Goal: Information Seeking & Learning: Learn about a topic

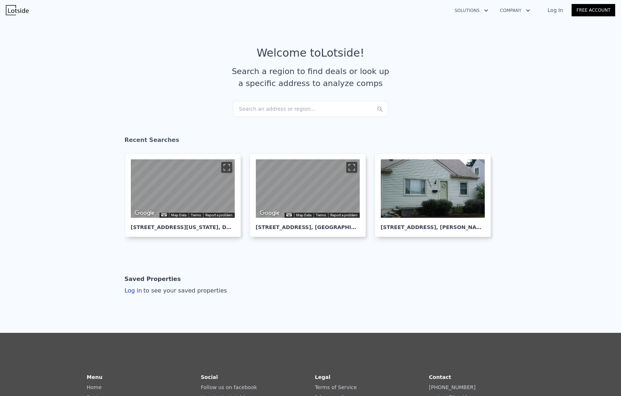
click at [239, 110] on div "Search an address or region..." at bounding box center [311, 109] width 156 height 16
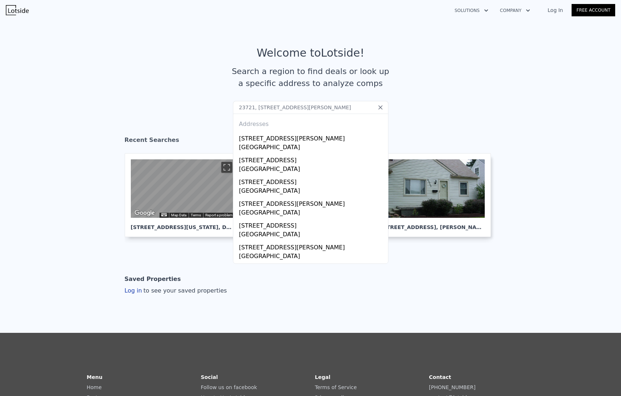
click at [267, 108] on input "23721, [STREET_ADDRESS][PERSON_NAME]" at bounding box center [311, 107] width 156 height 13
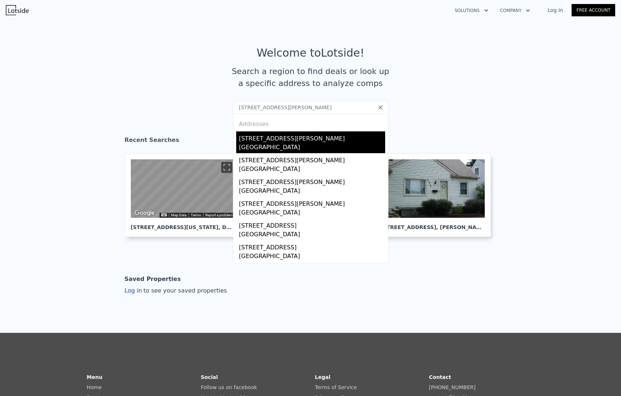
type input "[STREET_ADDRESS][PERSON_NAME]"
click at [266, 141] on div "[STREET_ADDRESS][PERSON_NAME]" at bounding box center [312, 138] width 146 height 12
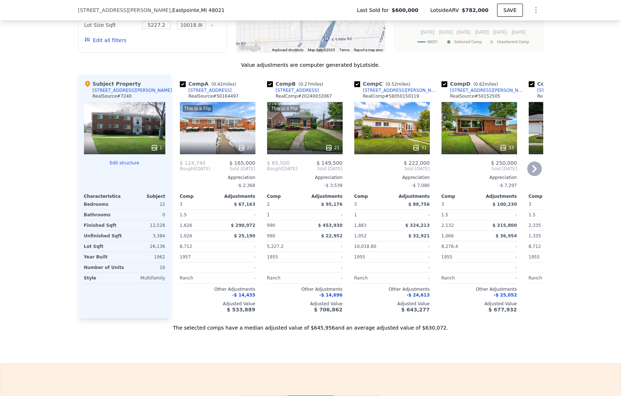
scroll to position [685, 0]
click at [532, 176] on icon at bounding box center [534, 169] width 15 height 15
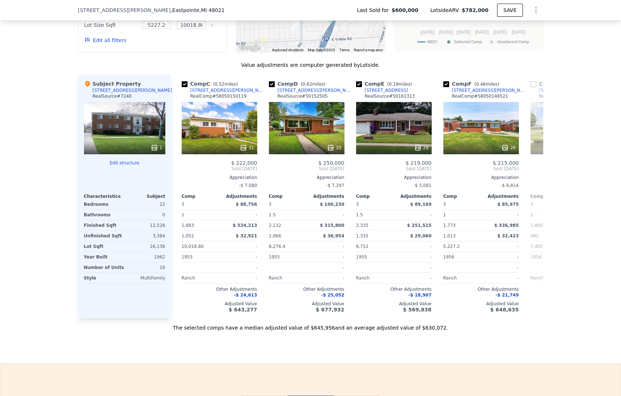
scroll to position [0, 174]
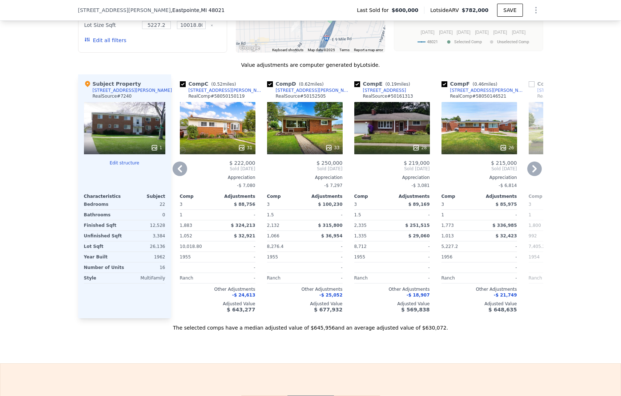
click at [533, 176] on icon at bounding box center [534, 169] width 15 height 15
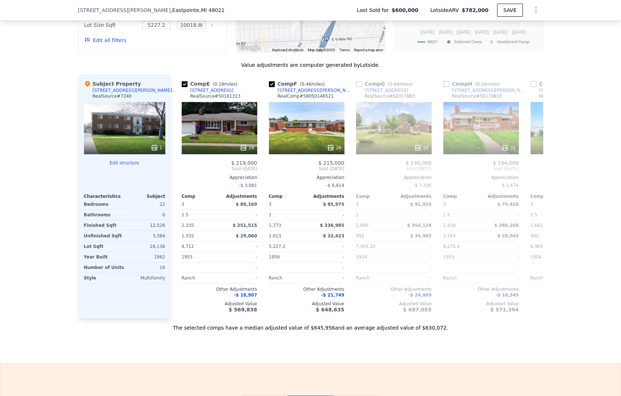
scroll to position [0, 349]
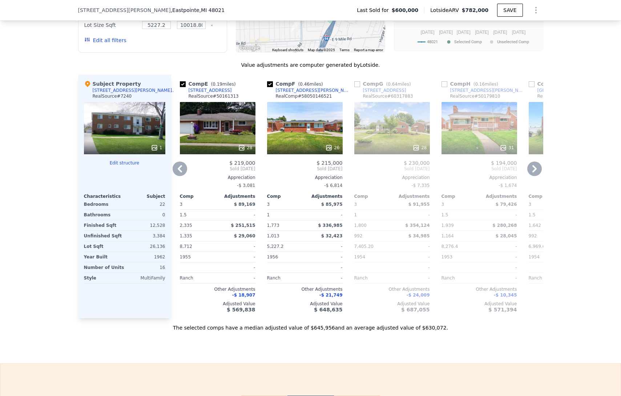
click at [533, 176] on icon at bounding box center [534, 169] width 15 height 15
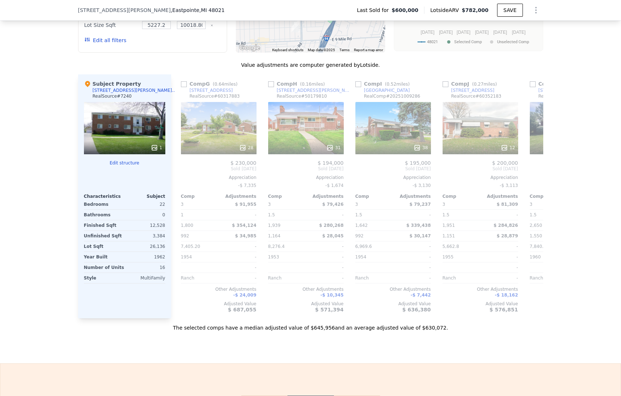
scroll to position [0, 523]
click at [533, 176] on icon at bounding box center [534, 169] width 15 height 15
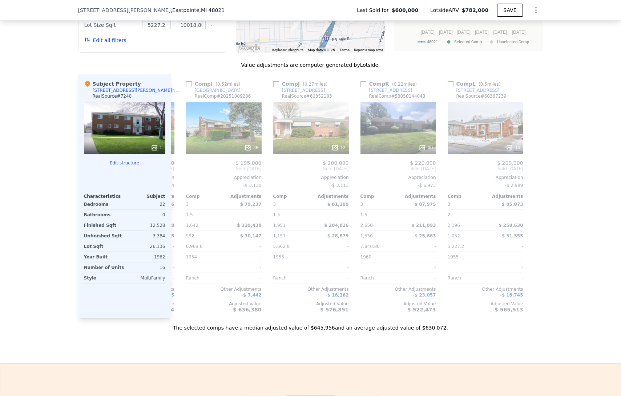
scroll to position [0, 692]
click at [178, 175] on icon at bounding box center [180, 169] width 15 height 15
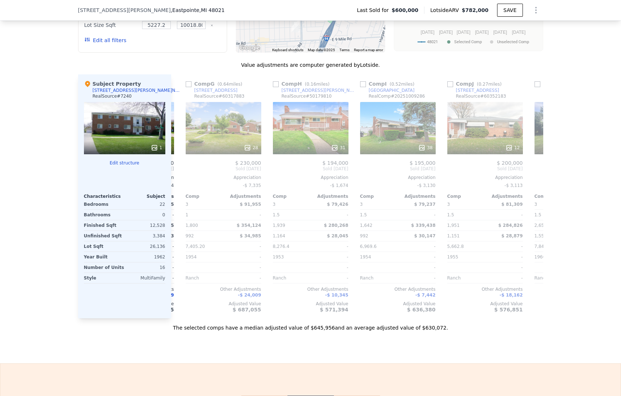
click at [178, 175] on div "Comp A ( 0.42 miles) [STREET_ADDRESS] RealSource # 50164497 This is a Flip 27 $…" at bounding box center [357, 196] width 372 height 244
click at [179, 175] on icon at bounding box center [180, 169] width 15 height 15
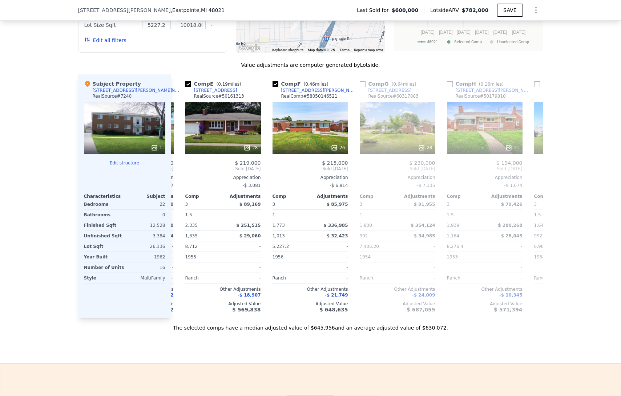
scroll to position [0, 343]
click at [179, 175] on icon at bounding box center [180, 169] width 15 height 15
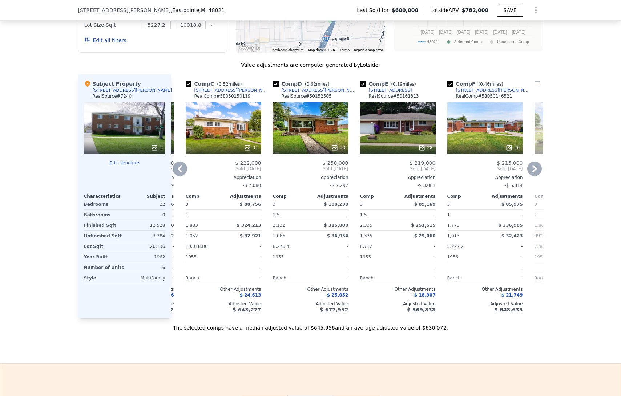
click at [179, 175] on icon at bounding box center [180, 169] width 15 height 15
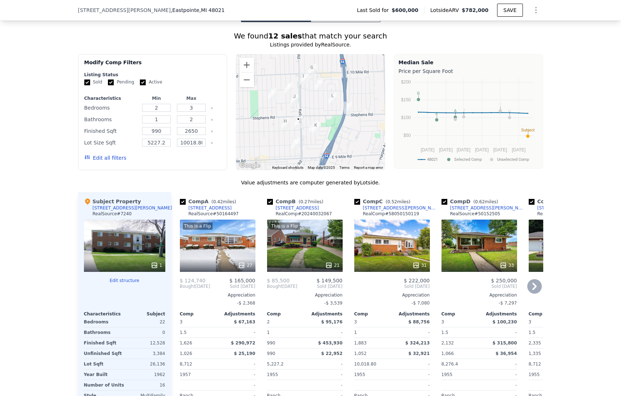
scroll to position [553, 0]
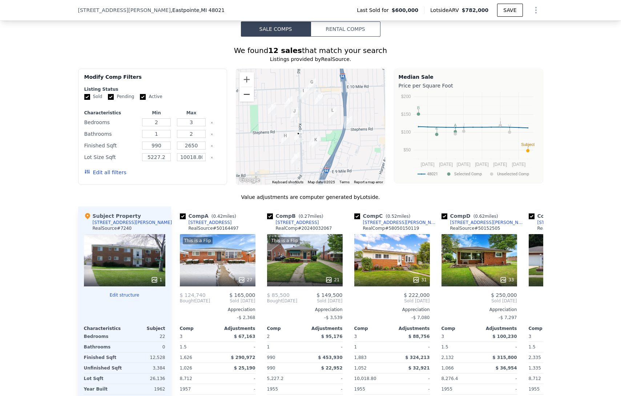
click at [243, 100] on button "Zoom out" at bounding box center [246, 94] width 15 height 15
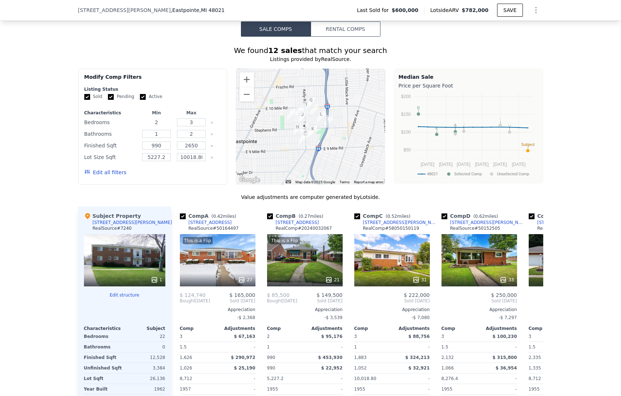
click at [156, 126] on input "2" at bounding box center [156, 122] width 29 height 8
click at [161, 126] on input "1" at bounding box center [156, 122] width 29 height 8
type input "10"
click at [195, 126] on input "3" at bounding box center [191, 122] width 29 height 8
type input "2"
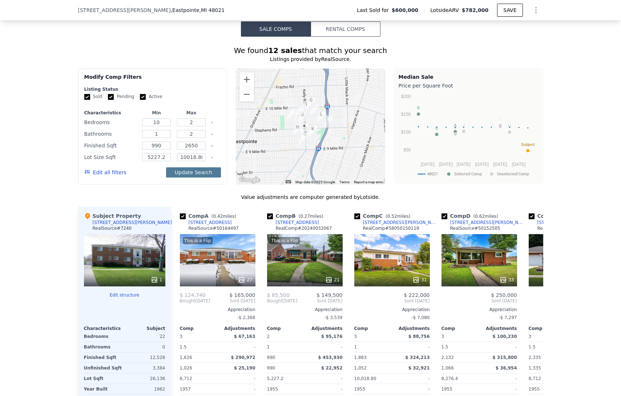
click at [200, 177] on button "Update Search" at bounding box center [193, 173] width 55 height 10
type input "5227"
click at [200, 161] on input "10018.800000000001" at bounding box center [191, 157] width 29 height 8
type input "10018"
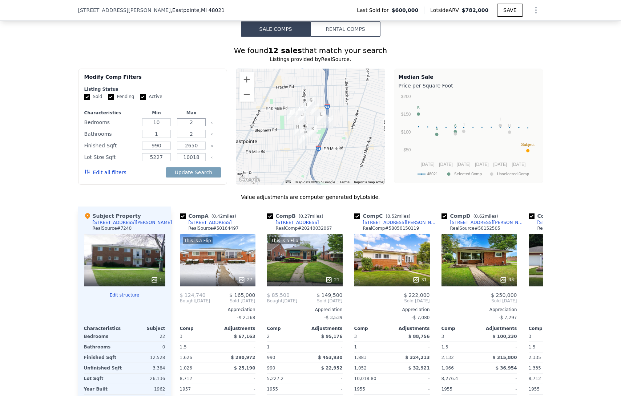
click at [194, 126] on input "2" at bounding box center [191, 122] width 29 height 8
type input "20"
click at [181, 177] on button "Update Search" at bounding box center [193, 173] width 55 height 10
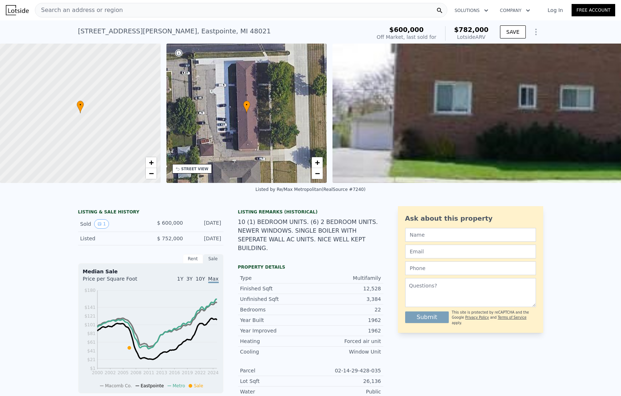
type input "2"
type input "3"
type input "5227.2"
type input "10018.800000000001"
drag, startPoint x: 196, startPoint y: 30, endPoint x: 66, endPoint y: 25, distance: 129.8
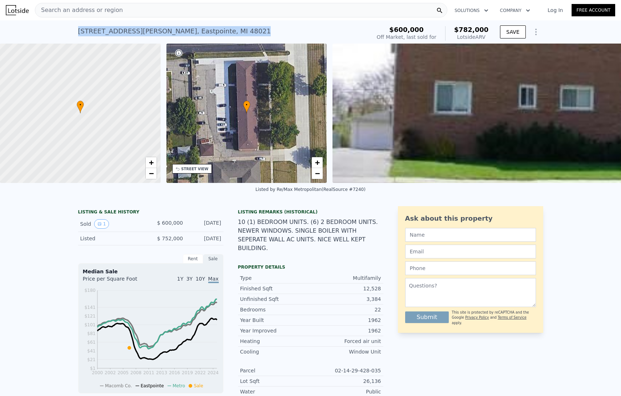
click at [66, 25] on div "[STREET_ADDRESS][PERSON_NAME] Sold [DATE] for $600k (~ARV $782k ) $600,000 Off …" at bounding box center [310, 31] width 621 height 23
copy div "[STREET_ADDRESS][PERSON_NAME]"
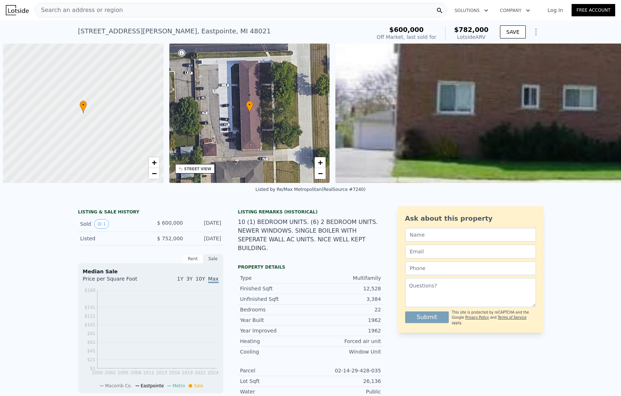
scroll to position [0, 3]
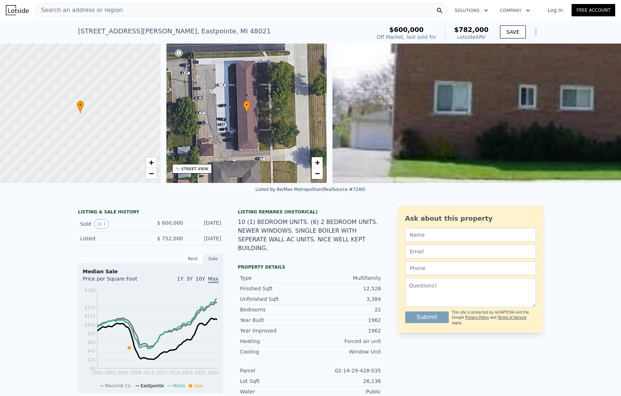
click at [74, 11] on span "Search an address or region" at bounding box center [79, 10] width 88 height 9
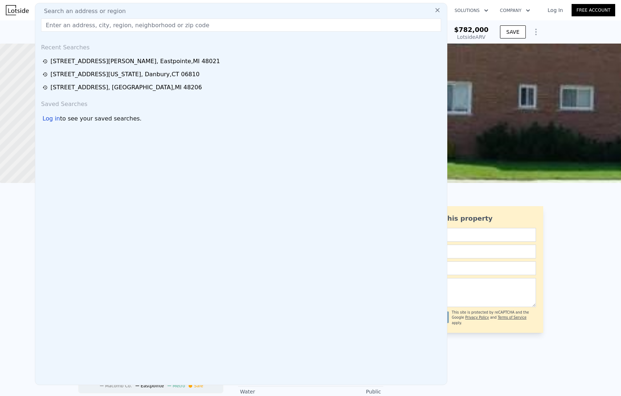
click at [64, 13] on span "Search an address or region" at bounding box center [82, 11] width 88 height 9
click at [57, 27] on input "text" at bounding box center [241, 25] width 400 height 13
paste input "3917 Airport Hwy. Toledo, OH 43615"
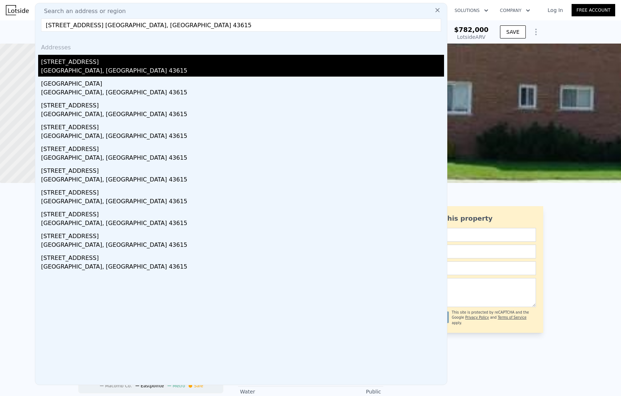
type input "3917 Airport Hwy. Toledo, OH 43615"
click at [75, 65] on div "3917 Airport Hwy" at bounding box center [242, 61] width 403 height 12
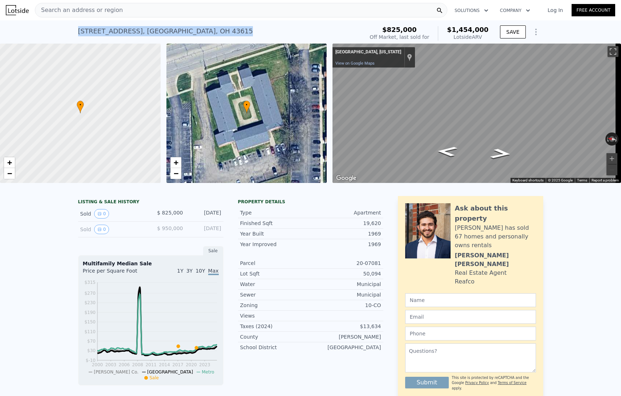
drag, startPoint x: 67, startPoint y: 30, endPoint x: 190, endPoint y: 33, distance: 123.6
click at [190, 33] on div "3917 Airport Hwy , Toledo , OH 43615 Sold May 2021 for $825k (~ARV $1.454m ) $8…" at bounding box center [310, 31] width 621 height 23
copy div "3917 Airport Hwy , Toledo , OH 43615"
